Goal: Find specific page/section: Find specific page/section

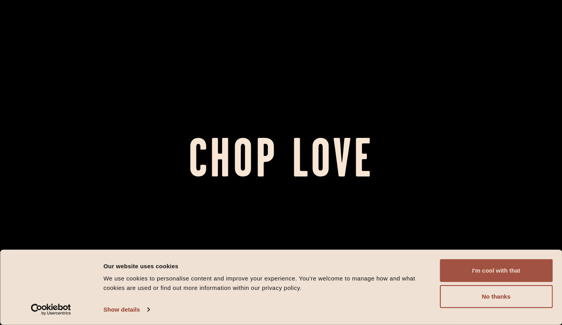
click at [500, 279] on button "I'm cool with that" at bounding box center [496, 270] width 113 height 23
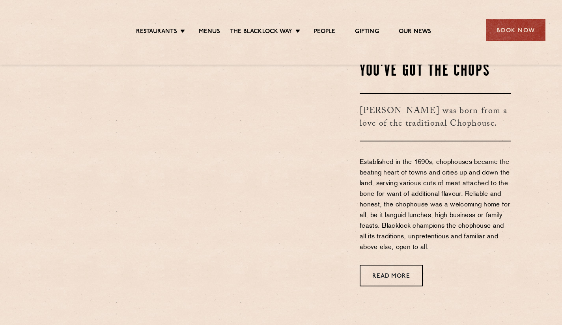
scroll to position [299, 0]
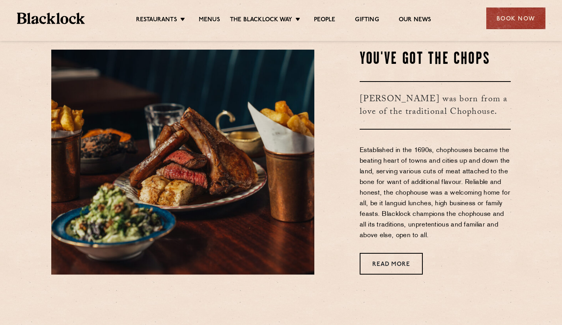
click at [202, 19] on link "Menus" at bounding box center [209, 20] width 21 height 9
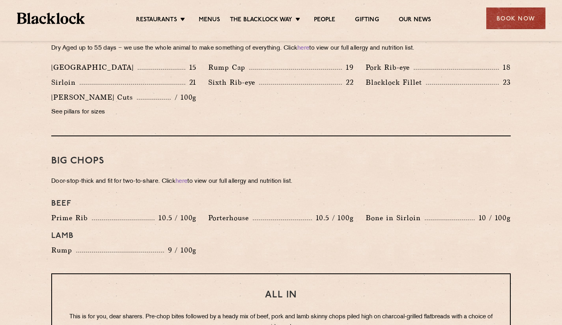
scroll to position [722, 0]
